Goal: Information Seeking & Learning: Learn about a topic

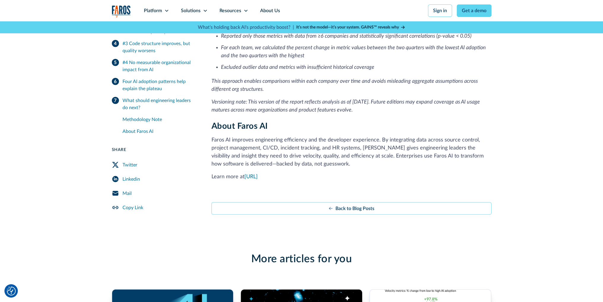
scroll to position [1793, 0]
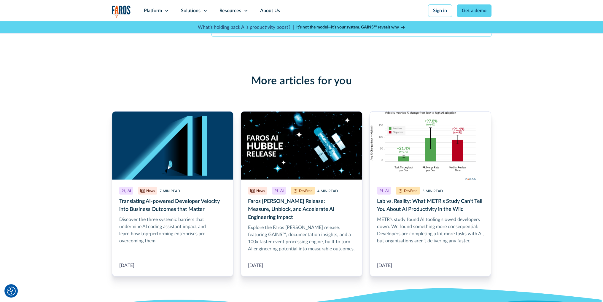
click at [24, 63] on div "More articles for you Editor's Pick AI News 7 MIN READ Translating AI-powered D…" at bounding box center [301, 175] width 603 height 249
click at [127, 14] on img "home" at bounding box center [121, 11] width 19 height 12
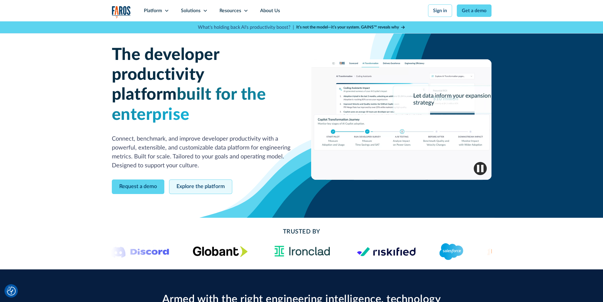
click at [208, 180] on link "Explore the platform" at bounding box center [200, 187] width 63 height 15
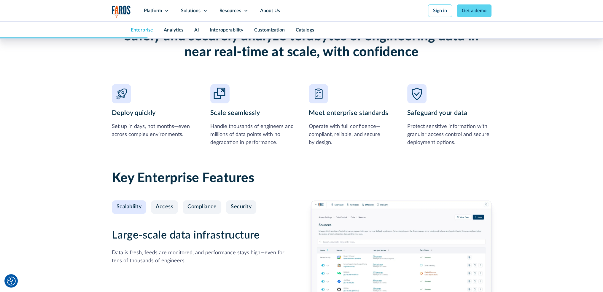
scroll to position [594, 0]
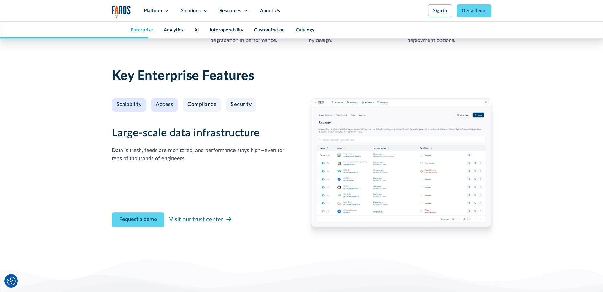
click at [169, 99] on link "Access" at bounding box center [164, 105] width 27 height 14
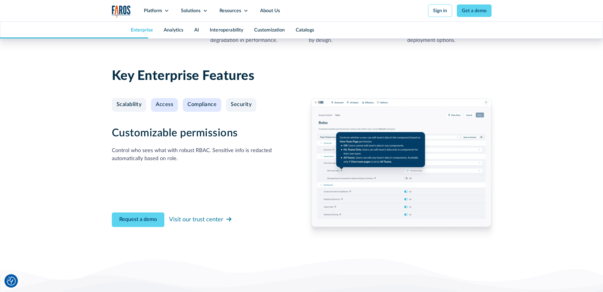
click at [197, 105] on div "Compliance" at bounding box center [202, 104] width 29 height 7
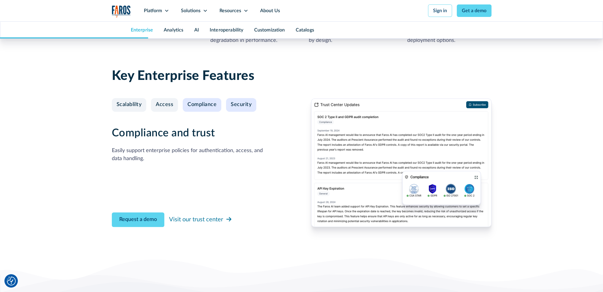
click at [231, 105] on div "Security" at bounding box center [241, 104] width 21 height 7
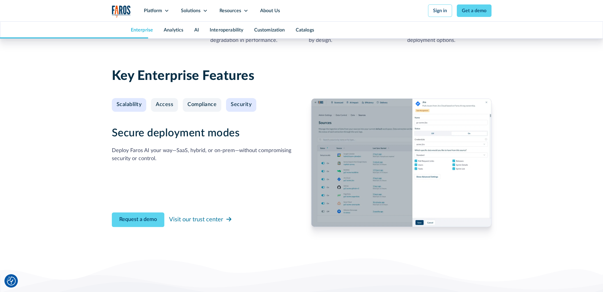
click at [128, 102] on div "Scalablilty" at bounding box center [129, 104] width 25 height 7
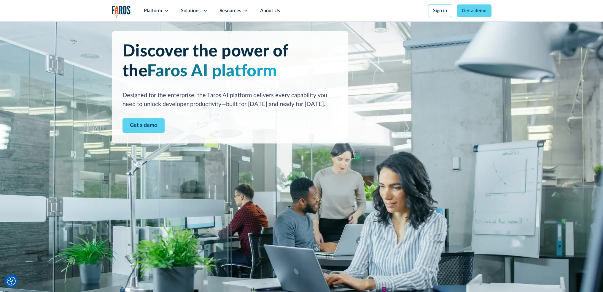
scroll to position [0, 0]
